Goal: Navigation & Orientation: Find specific page/section

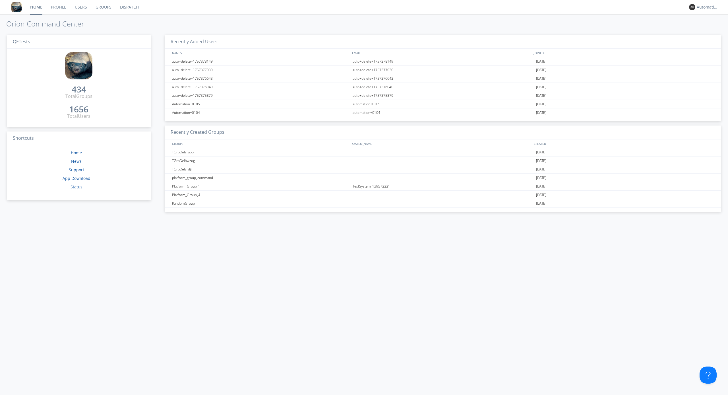
click at [129, 7] on link "Dispatch" at bounding box center [129, 7] width 27 height 14
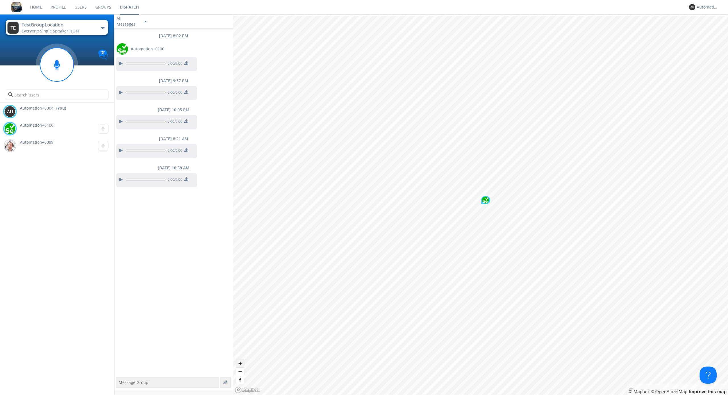
click at [240, 363] on span "Zoom in" at bounding box center [240, 363] width 8 height 8
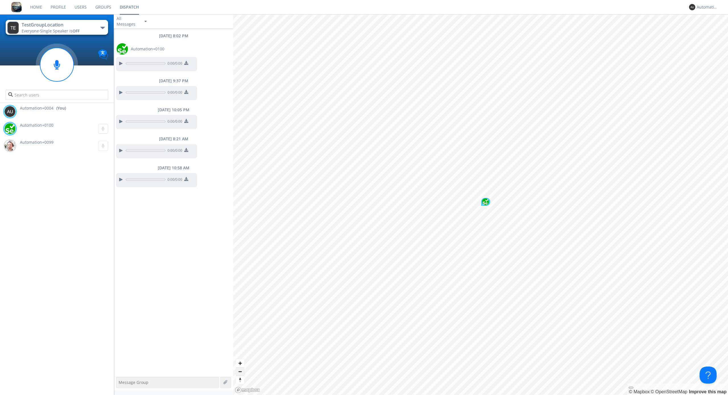
click at [240, 371] on span "Zoom out" at bounding box center [240, 372] width 8 height 8
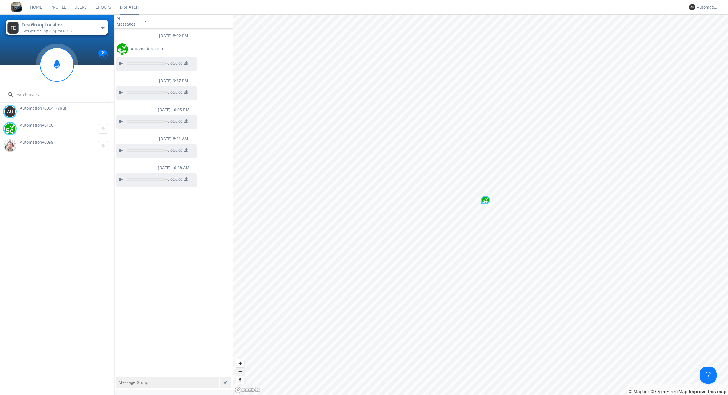
click at [240, 371] on span "Zoom out" at bounding box center [240, 372] width 8 height 8
